Goal: Task Accomplishment & Management: Manage account settings

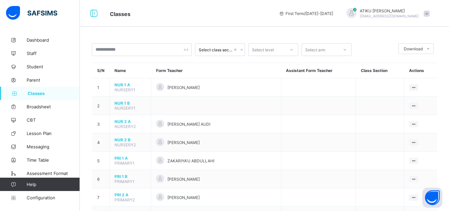
scroll to position [0, 0]
click at [342, 49] on div at bounding box center [344, 49] width 11 height 11
click at [345, 49] on icon at bounding box center [345, 49] width 4 height 7
click at [293, 49] on icon at bounding box center [292, 49] width 4 height 7
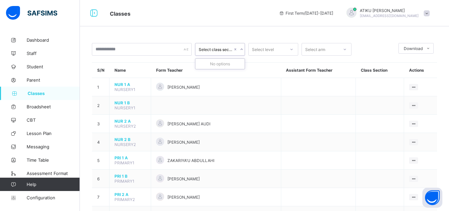
click at [214, 50] on div "Select class section" at bounding box center [216, 49] width 34 height 5
click at [241, 49] on icon at bounding box center [242, 49] width 4 height 7
click at [430, 13] on span at bounding box center [427, 13] width 6 height 6
click at [333, 12] on span "First Term / 2025-2026" at bounding box center [306, 13] width 54 height 5
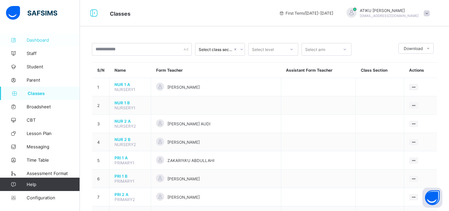
click at [40, 38] on span "Dashboard" at bounding box center [53, 39] width 53 height 5
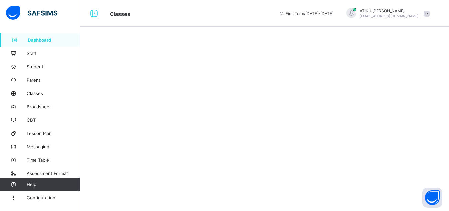
click at [40, 38] on span "Dashboard" at bounding box center [54, 39] width 52 height 5
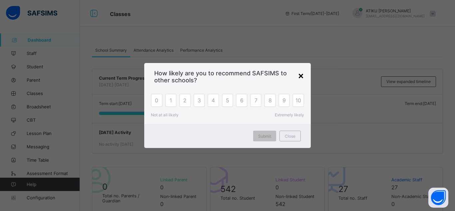
click at [301, 79] on div "×" at bounding box center [301, 75] width 6 height 11
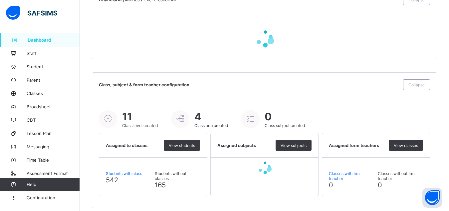
scroll to position [495, 0]
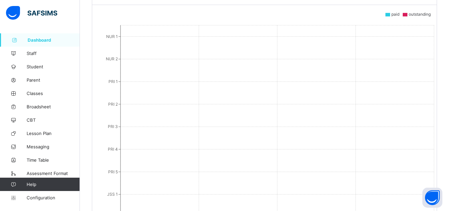
click at [50, 43] on link "Dashboard" at bounding box center [40, 39] width 80 height 13
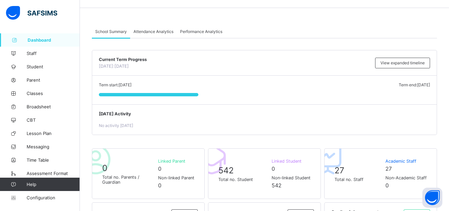
scroll to position [0, 0]
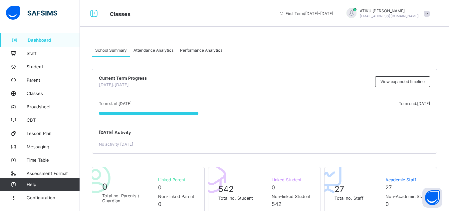
click at [107, 49] on span "School Summary" at bounding box center [111, 50] width 32 height 5
click at [25, 37] on link "Dashboard" at bounding box center [40, 39] width 80 height 13
click at [97, 18] on icon at bounding box center [93, 14] width 11 height 10
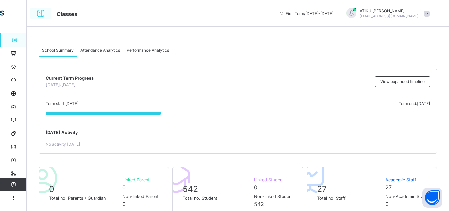
click at [36, 12] on icon at bounding box center [40, 14] width 11 height 10
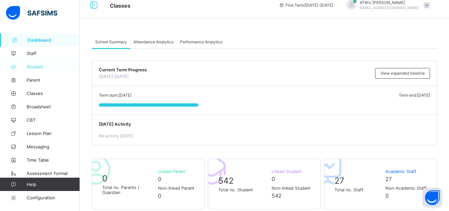
scroll to position [7, 0]
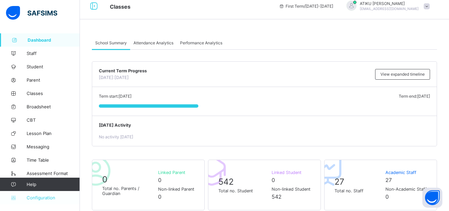
click at [30, 195] on span "Configuration" at bounding box center [53, 197] width 53 height 5
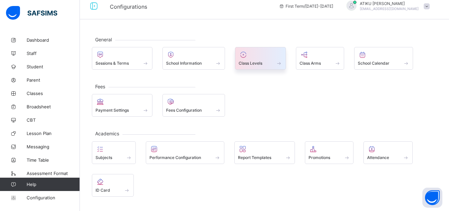
click at [280, 59] on span at bounding box center [261, 60] width 44 height 2
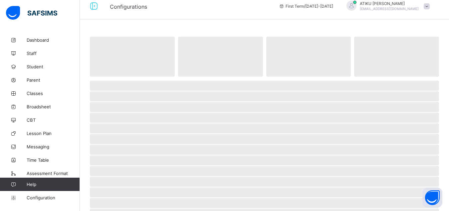
click at [280, 59] on span "‌" at bounding box center [308, 57] width 85 height 40
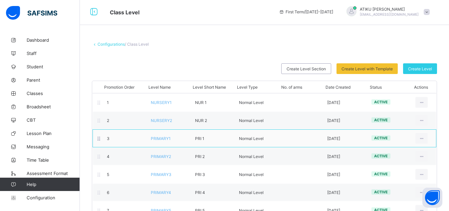
scroll to position [1, 0]
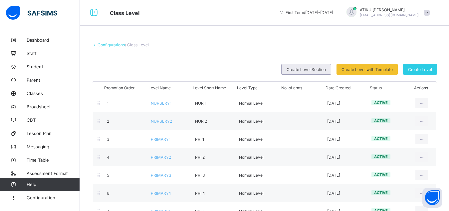
click at [313, 67] on span "Create Level Section" at bounding box center [306, 69] width 39 height 5
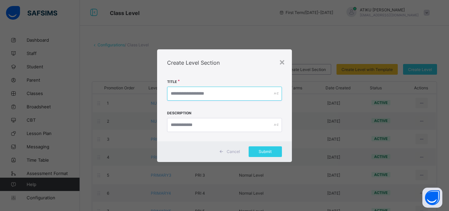
click at [214, 96] on input "text" at bounding box center [224, 94] width 115 height 14
type input "*"
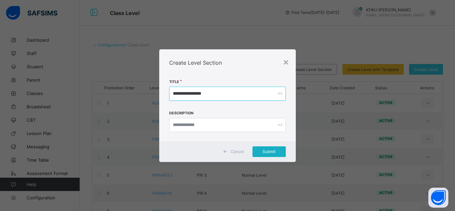
type input "**********"
click at [264, 150] on span "Submit" at bounding box center [269, 151] width 23 height 5
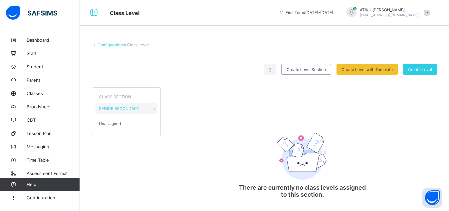
click at [115, 117] on div "CLASS SECTION SENIOR SECONDARY Unassigned" at bounding box center [126, 111] width 69 height 49
click at [138, 105] on div "SENIOR SECONDARY" at bounding box center [127, 109] width 62 height 12
click at [423, 71] on span "Create Level" at bounding box center [420, 69] width 24 height 5
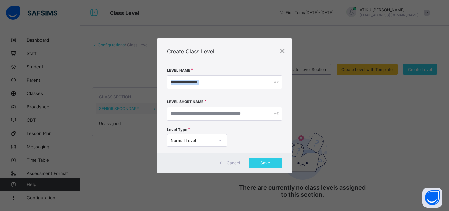
click at [423, 71] on div "× Create Class Level Level Name Level Short Name Level Type Normal Level Cancel…" at bounding box center [224, 105] width 449 height 211
click at [282, 52] on div "×" at bounding box center [282, 50] width 6 height 11
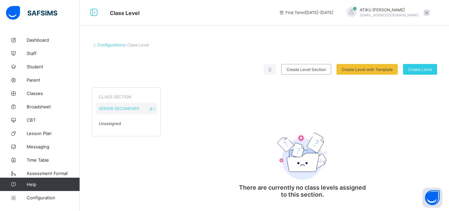
click at [152, 112] on div "SENIOR SECONDARY" at bounding box center [127, 109] width 62 height 12
drag, startPoint x: 152, startPoint y: 112, endPoint x: 171, endPoint y: 147, distance: 39.7
click at [171, 147] on div "CLASS SECTION SENIOR SECONDARY Unassigned There are currently no class levels a…" at bounding box center [264, 144] width 345 height 127
click at [159, 110] on div "CLASS SECTION SENIOR SECONDARY Unassigned" at bounding box center [126, 111] width 69 height 49
click at [151, 109] on icon at bounding box center [152, 108] width 6 height 5
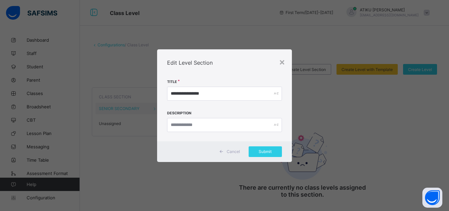
click at [228, 153] on span "Cancel" at bounding box center [233, 151] width 13 height 5
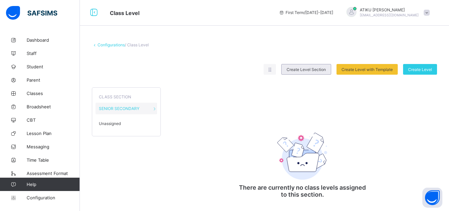
click at [299, 71] on span "Create Level Section" at bounding box center [306, 69] width 39 height 5
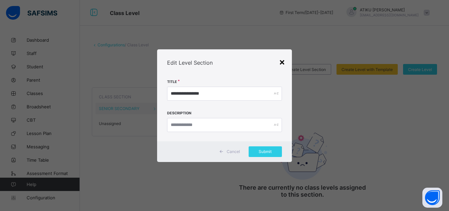
click at [283, 62] on div "×" at bounding box center [282, 61] width 6 height 11
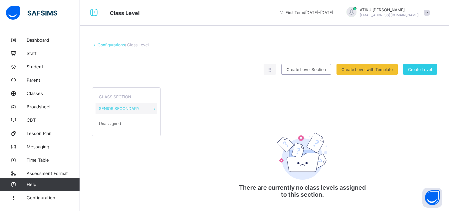
click at [98, 46] on link "Configurations" at bounding box center [111, 44] width 27 height 5
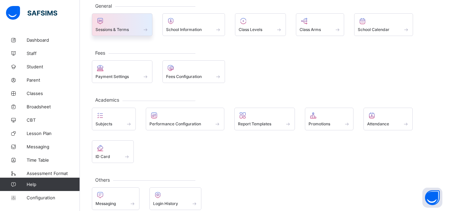
scroll to position [41, 0]
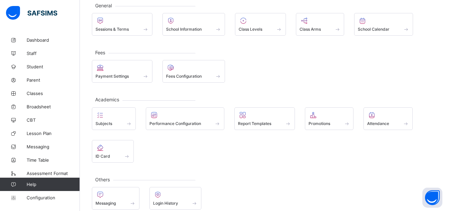
click at [266, 23] on div at bounding box center [261, 21] width 44 height 8
click at [266, 23] on div "General Sessions & Terms School Information Class Levels Class Arms School Cale…" at bounding box center [264, 89] width 369 height 261
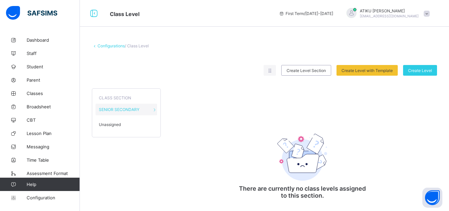
scroll to position [0, 0]
click at [110, 126] on span "Unassigned" at bounding box center [110, 124] width 22 height 5
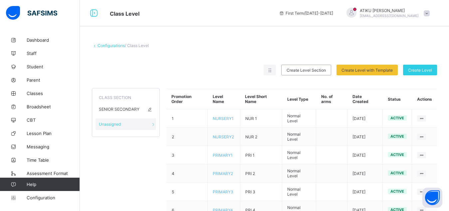
click at [127, 105] on div "SENIOR SECONDARY" at bounding box center [126, 109] width 61 height 12
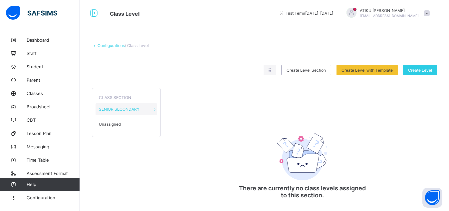
click at [122, 97] on span "CLASS SECTION" at bounding box center [115, 97] width 32 height 5
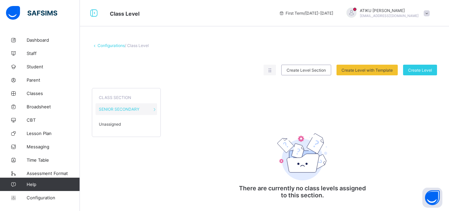
click at [108, 124] on span "Unassigned" at bounding box center [110, 124] width 22 height 5
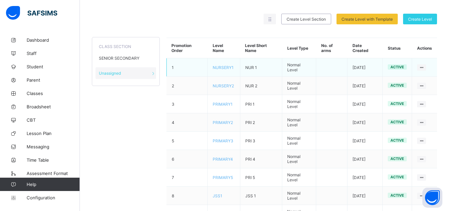
scroll to position [50, 0]
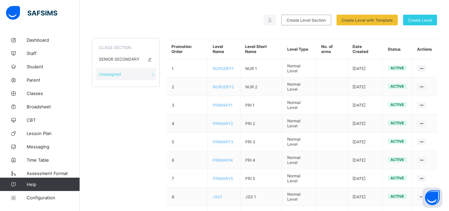
click at [117, 62] on div "SENIOR SECONDARY" at bounding box center [126, 59] width 61 height 12
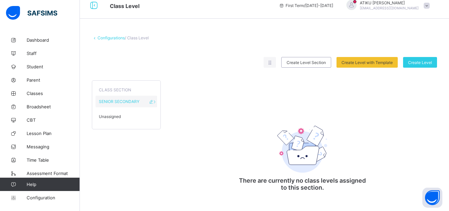
click at [155, 103] on icon at bounding box center [155, 101] width 6 height 5
click at [424, 65] on div "Create Level" at bounding box center [420, 62] width 34 height 11
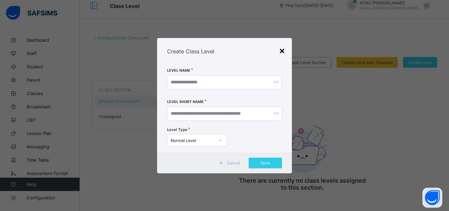
click at [282, 49] on div "×" at bounding box center [282, 50] width 6 height 11
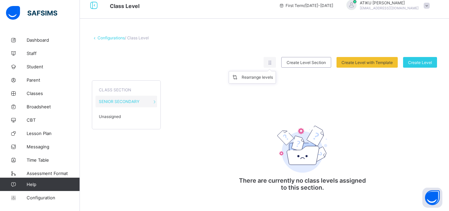
click at [273, 71] on ul "Rearrange levels" at bounding box center [252, 77] width 47 height 13
click at [273, 64] on icon at bounding box center [270, 62] width 6 height 5
click at [136, 37] on span "/ Class Level" at bounding box center [137, 37] width 24 height 5
click at [112, 39] on link "Configurations" at bounding box center [111, 37] width 27 height 5
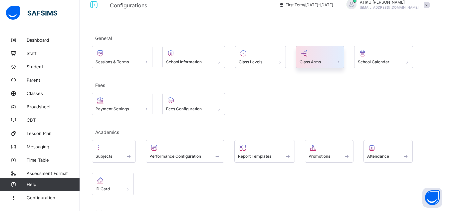
click at [324, 61] on div "Class Arms" at bounding box center [320, 62] width 41 height 6
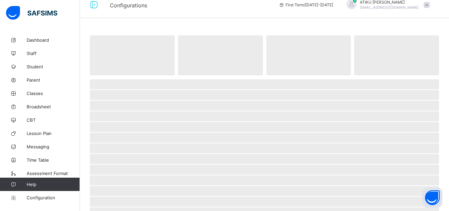
click at [324, 61] on span "‌" at bounding box center [308, 55] width 85 height 40
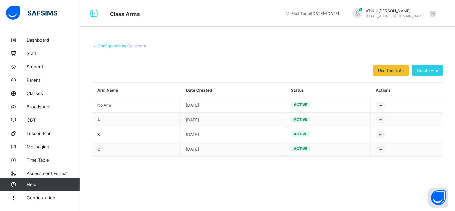
click at [434, 17] on div "[PERSON_NAME] [EMAIL_ADDRESS][DOMAIN_NAME]" at bounding box center [392, 13] width 93 height 11
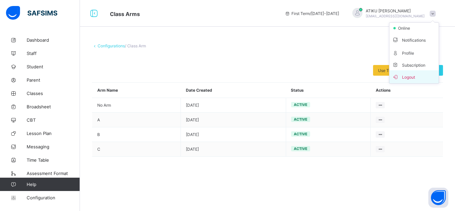
click at [416, 71] on li "Logout" at bounding box center [413, 76] width 49 height 13
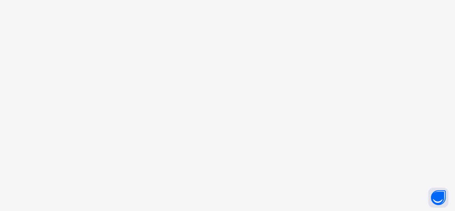
click at [351, 64] on div "New Update Available Hello there, You can install SAFSIMS on your device for ea…" at bounding box center [227, 105] width 455 height 211
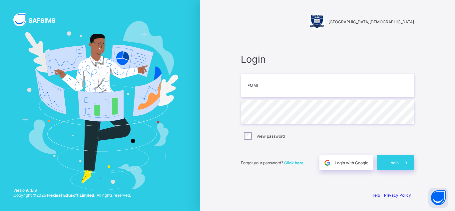
click at [373, 54] on span "Login" at bounding box center [327, 59] width 173 height 12
